Goal: Check status

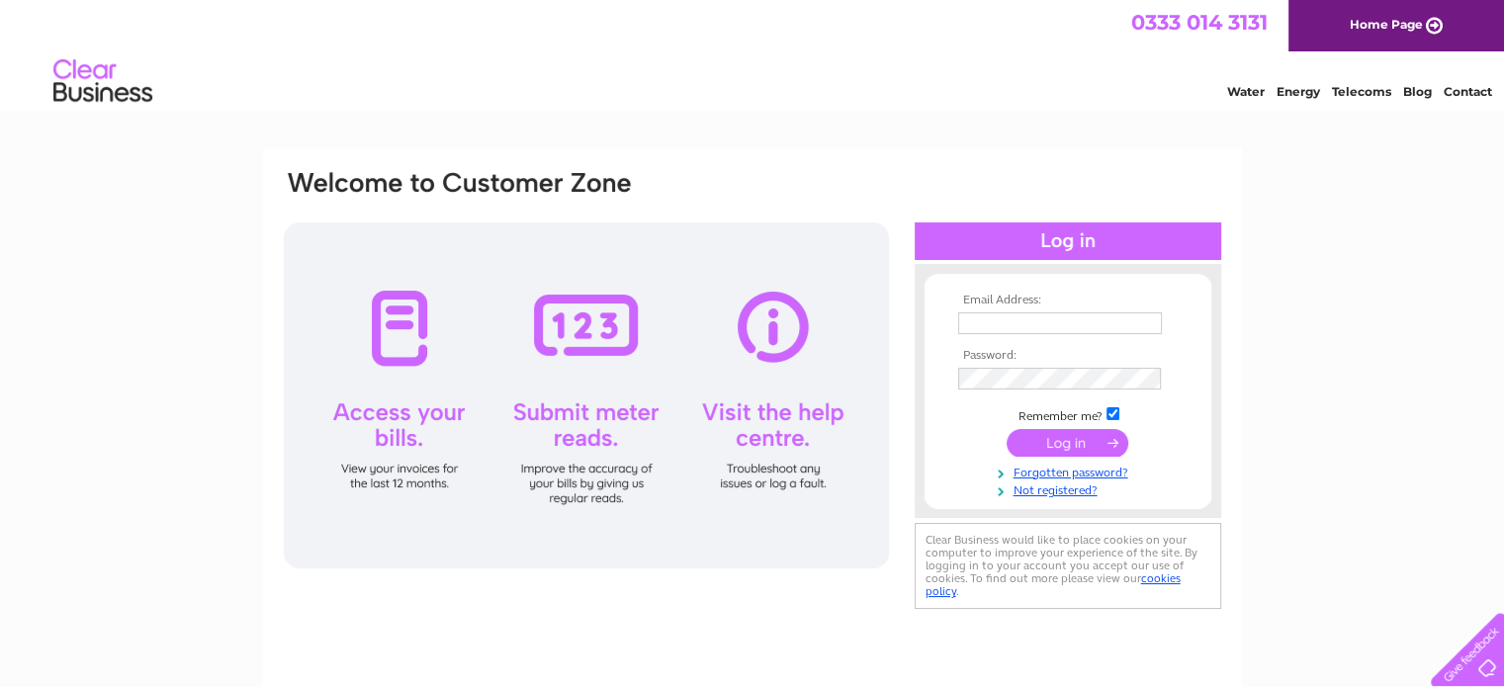
type input "[EMAIL_ADDRESS][DOMAIN_NAME]"
click at [1057, 440] on input "submit" at bounding box center [1067, 443] width 122 height 28
click at [1064, 436] on input "submit" at bounding box center [1067, 443] width 122 height 28
click at [1113, 440] on input "submit" at bounding box center [1067, 443] width 122 height 28
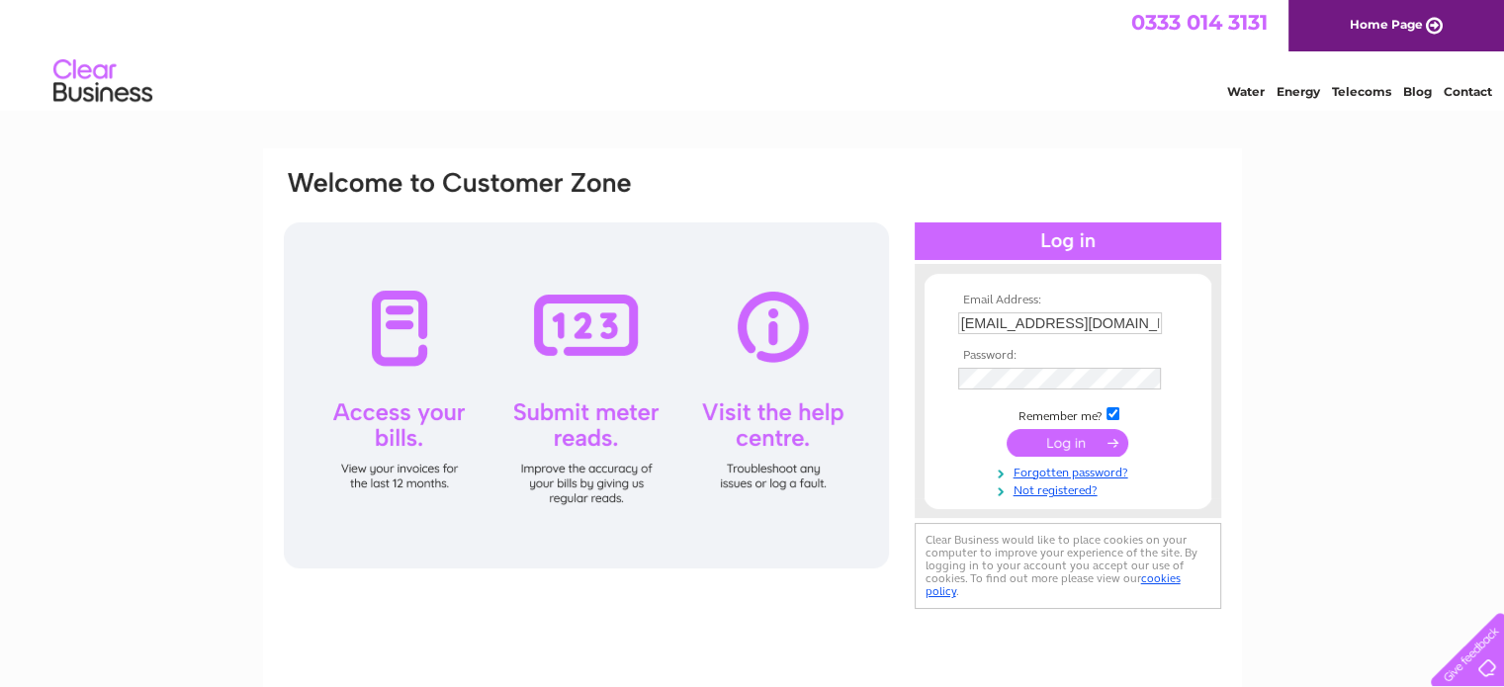
click at [1113, 440] on input "submit" at bounding box center [1067, 443] width 122 height 28
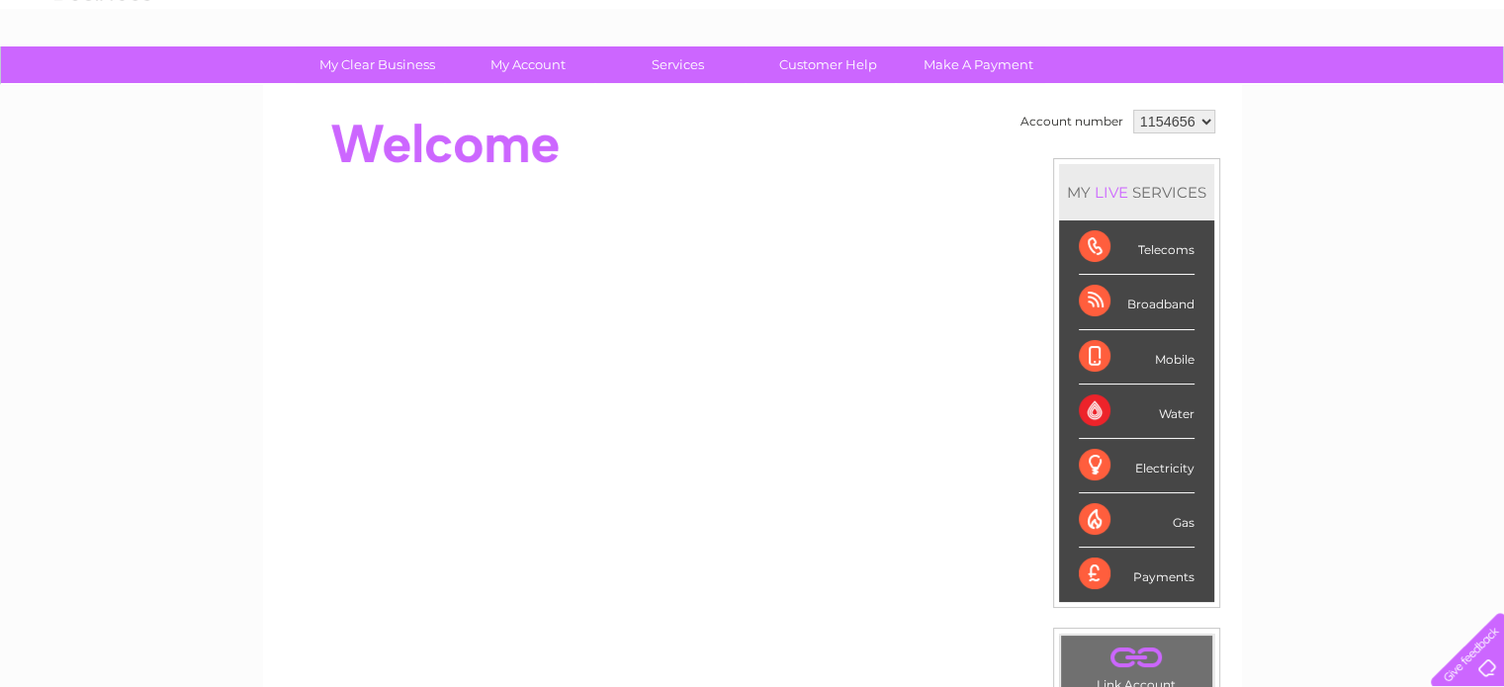
scroll to position [99, 0]
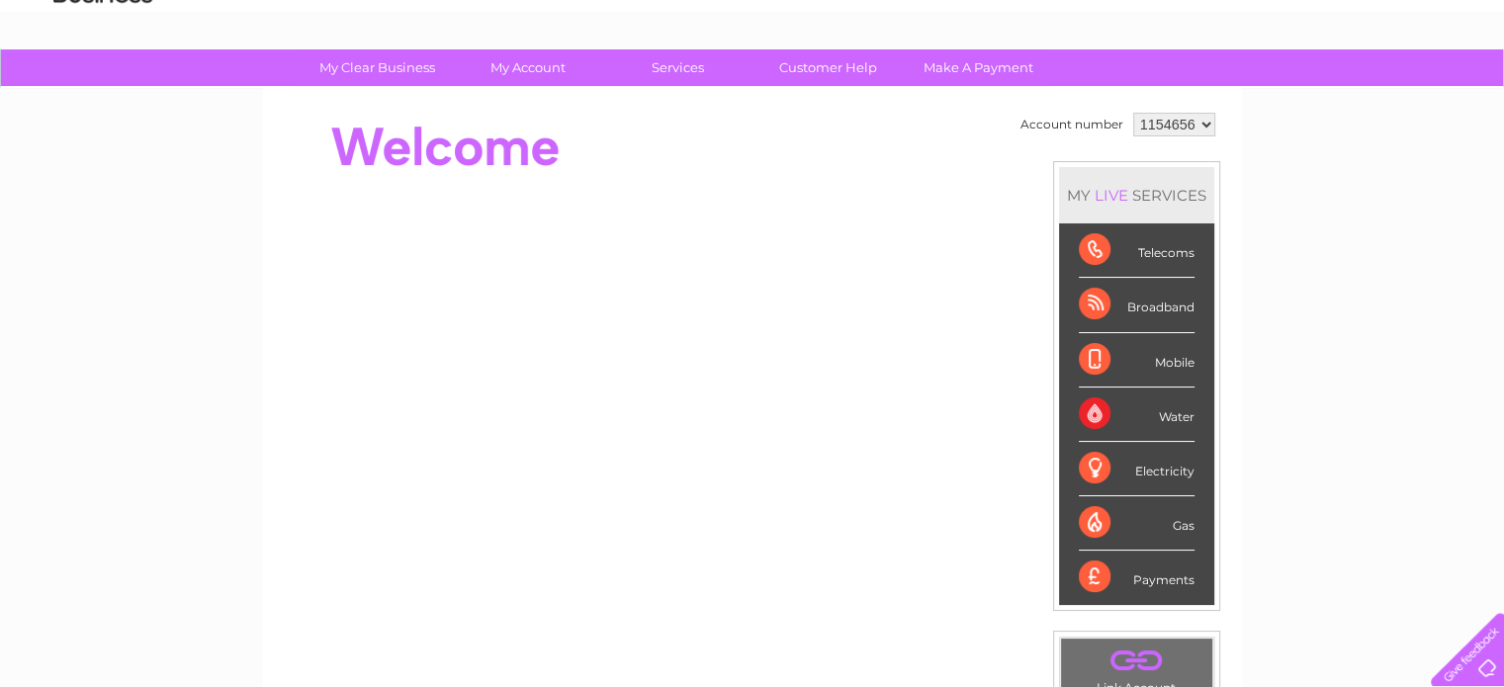
click at [1117, 190] on div "LIVE" at bounding box center [1111, 195] width 42 height 19
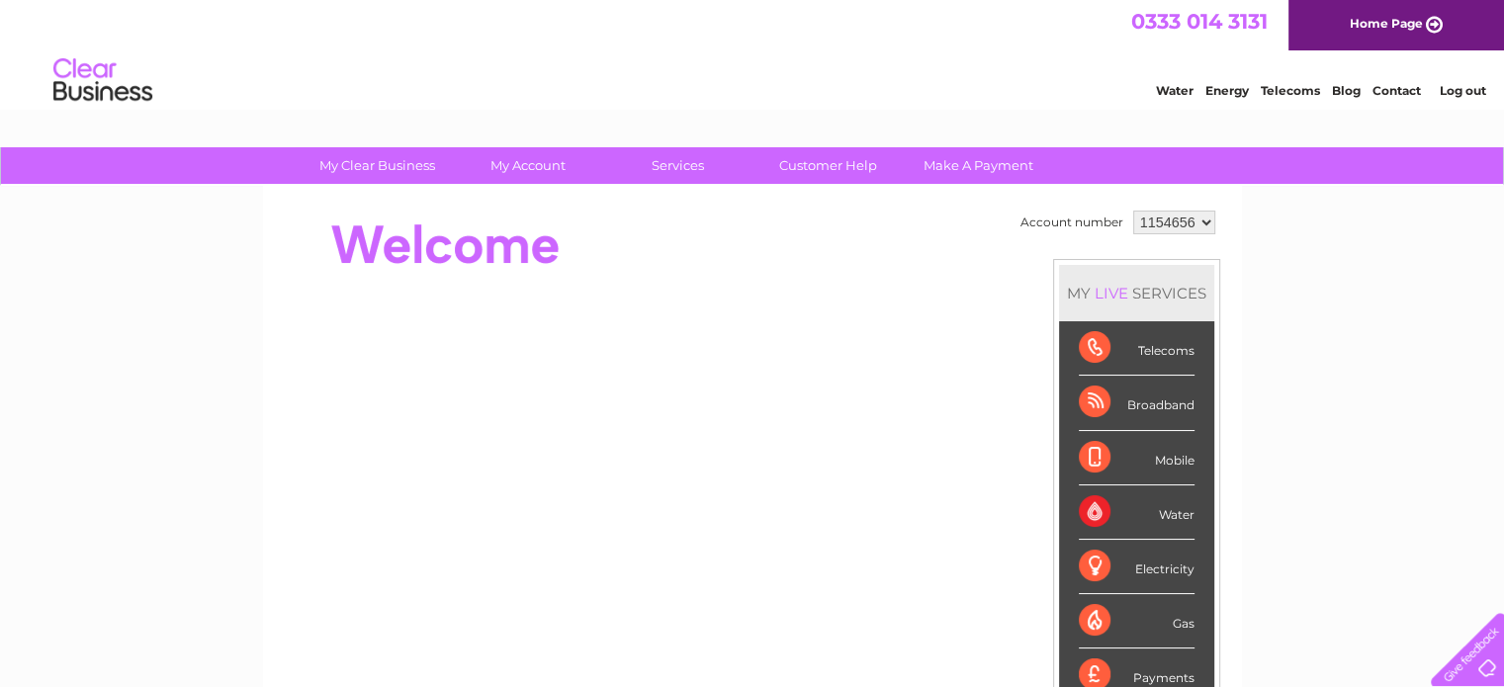
scroll to position [0, 0]
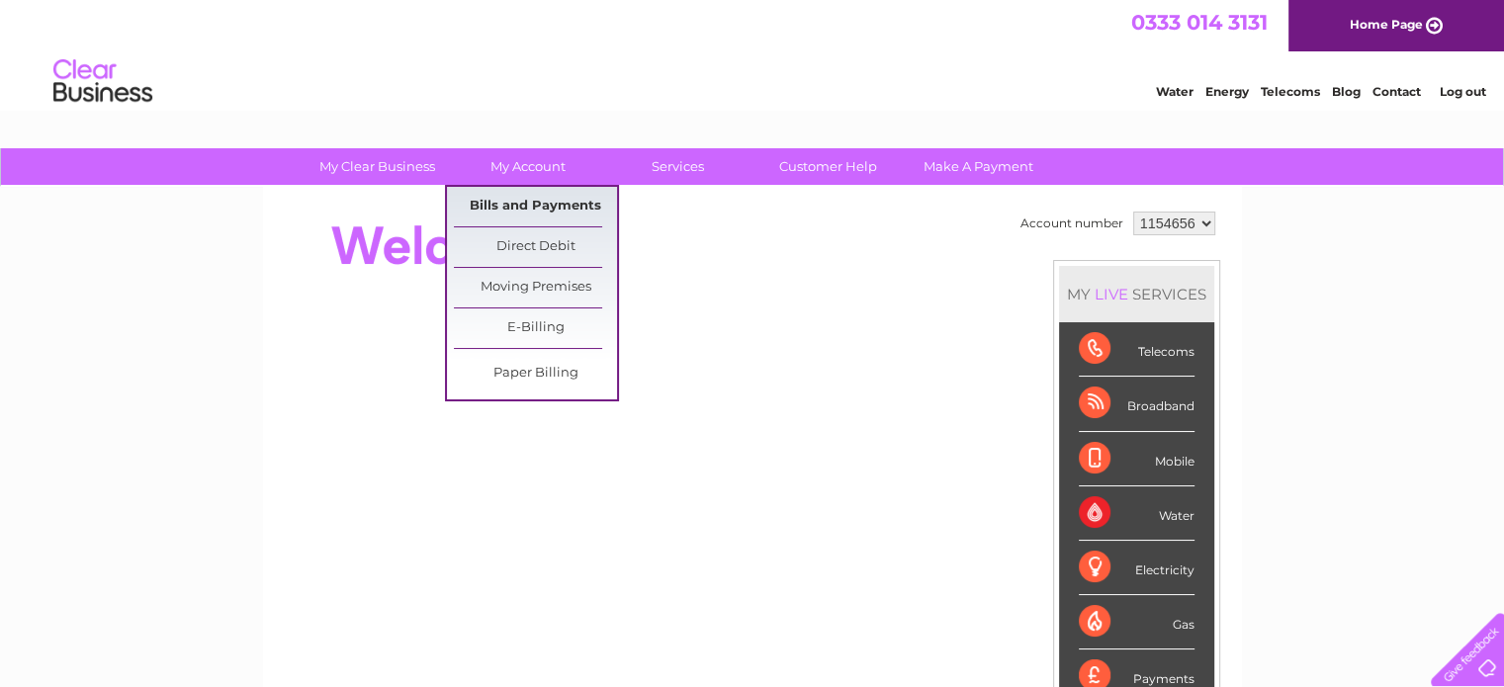
click at [487, 199] on link "Bills and Payments" at bounding box center [535, 207] width 163 height 40
click at [544, 204] on link "Bills and Payments" at bounding box center [535, 207] width 163 height 40
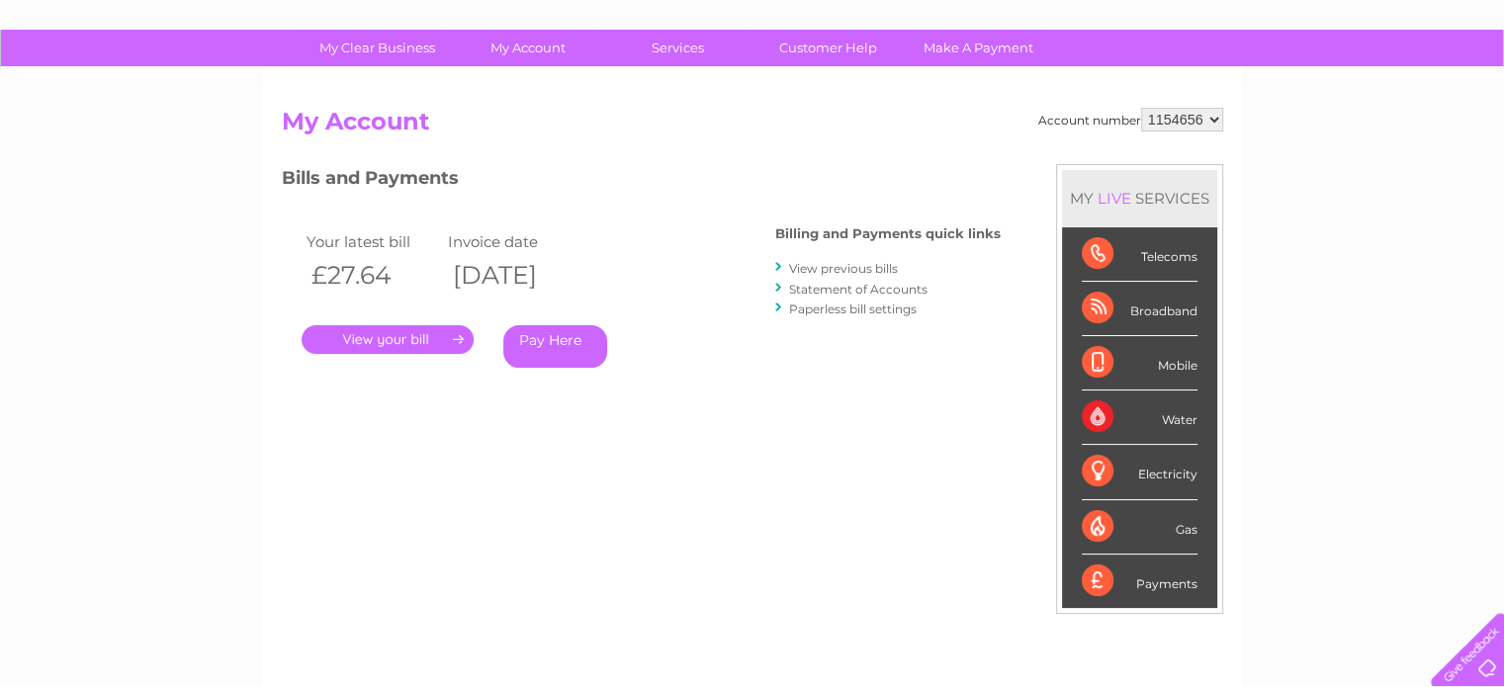
scroll to position [99, 0]
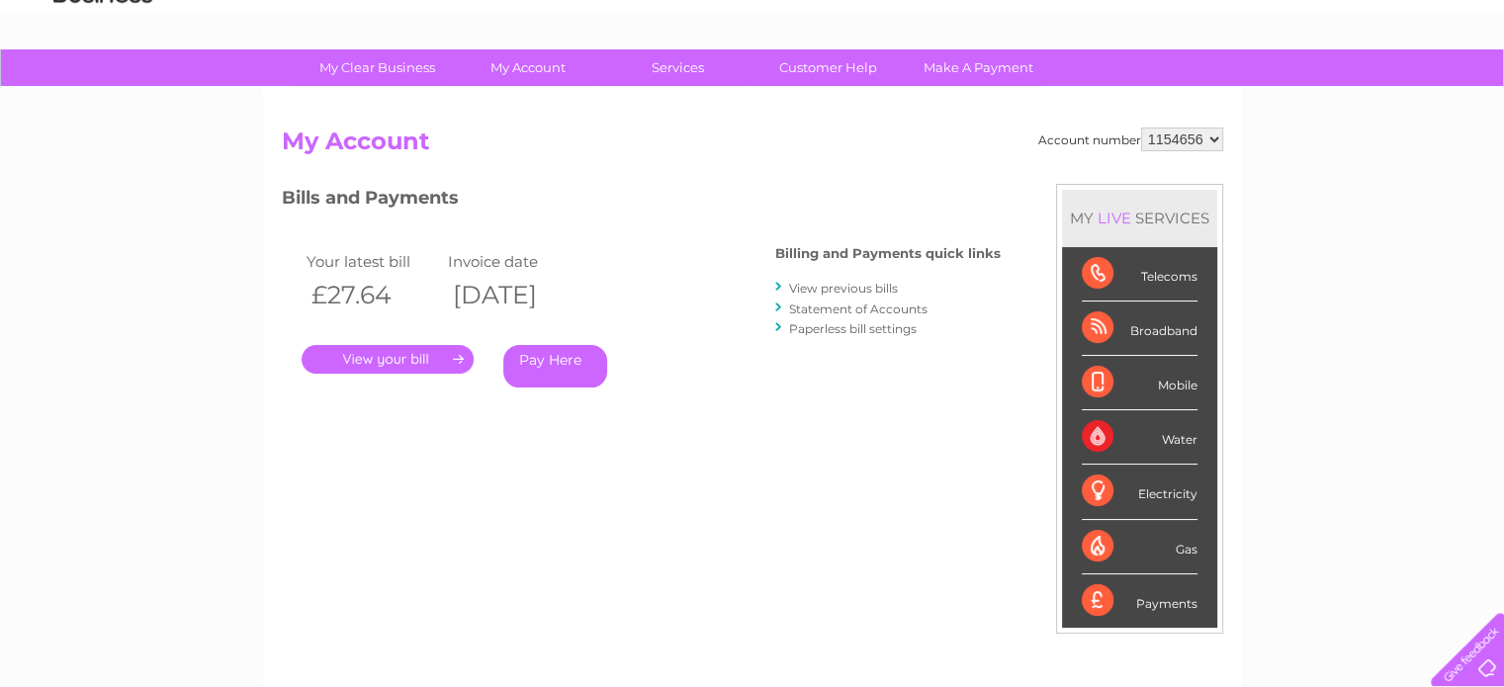
click at [392, 357] on link "." at bounding box center [388, 359] width 172 height 29
